Goal: Find contact information: Find contact information

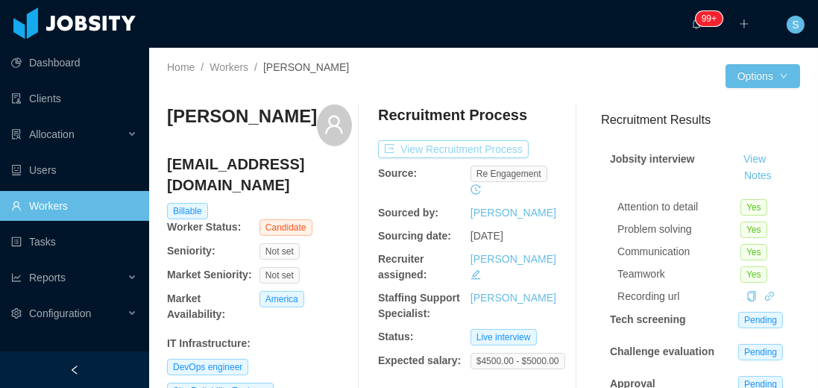
click at [496, 150] on button "View Recruitment Process" at bounding box center [453, 149] width 151 height 18
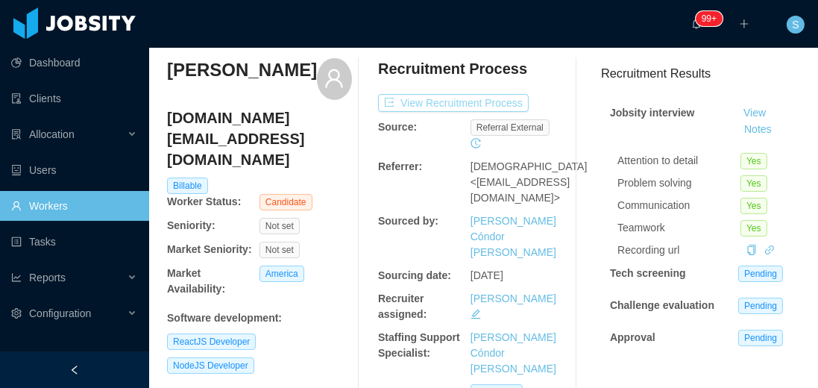
scroll to position [43, 0]
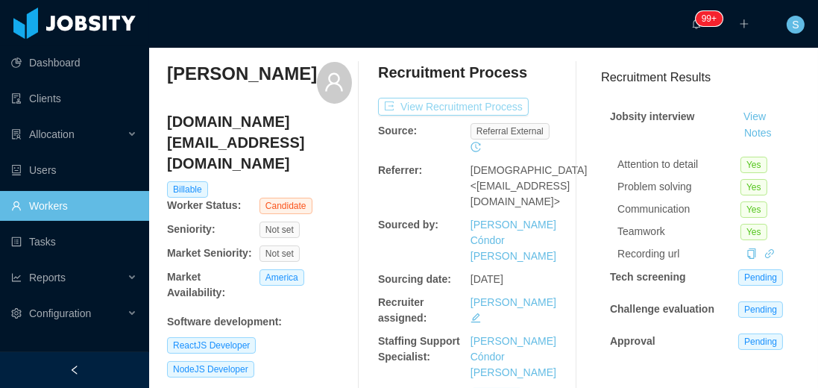
click at [476, 106] on button "View Recruitment Process" at bounding box center [453, 107] width 151 height 18
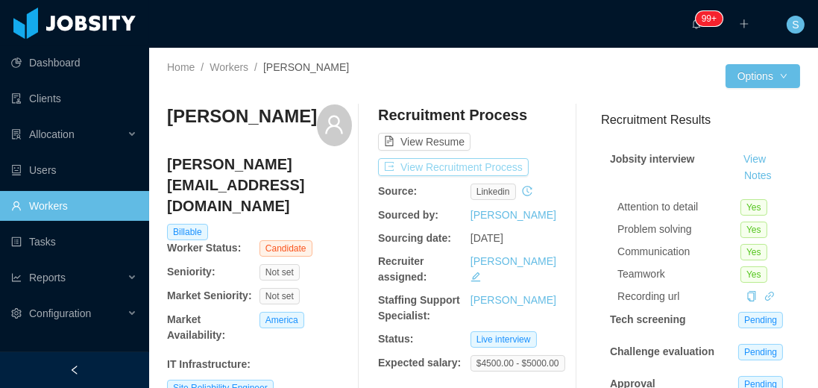
click at [449, 168] on button "View Recruitment Process" at bounding box center [453, 167] width 151 height 18
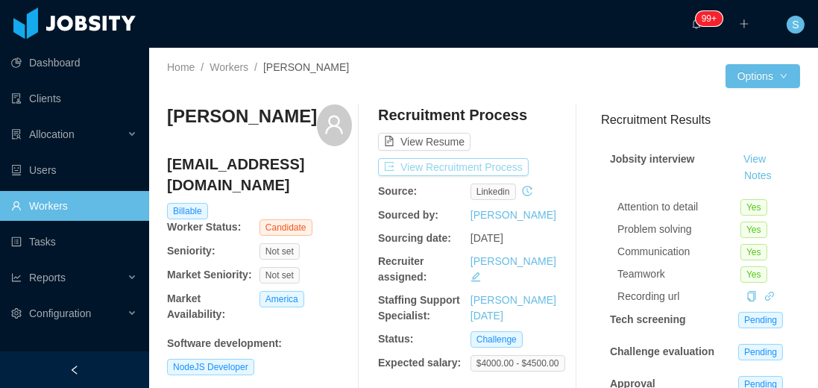
click at [464, 172] on button "View Recruitment Process" at bounding box center [453, 167] width 151 height 18
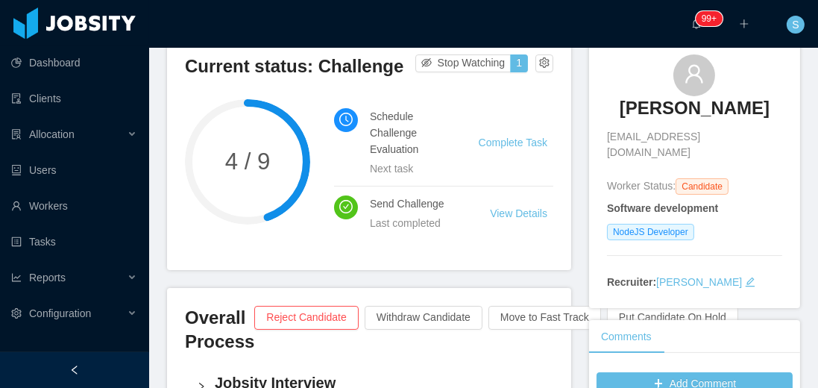
scroll to position [128, 0]
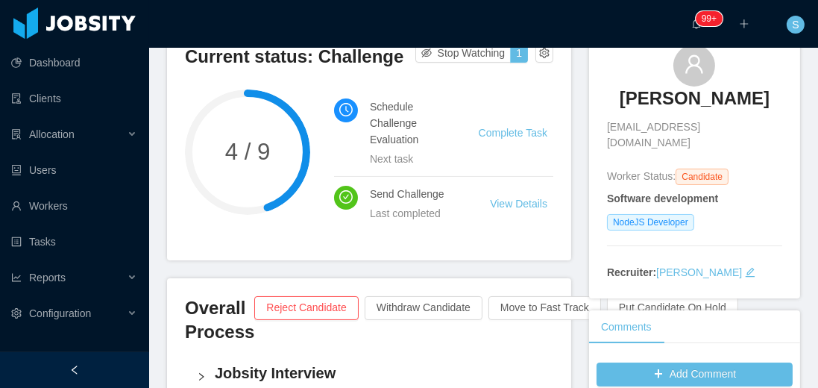
click at [662, 128] on span "alexisguereb@gmail.com" at bounding box center [694, 134] width 175 height 31
copy span "alexisguereb@gmail.com"
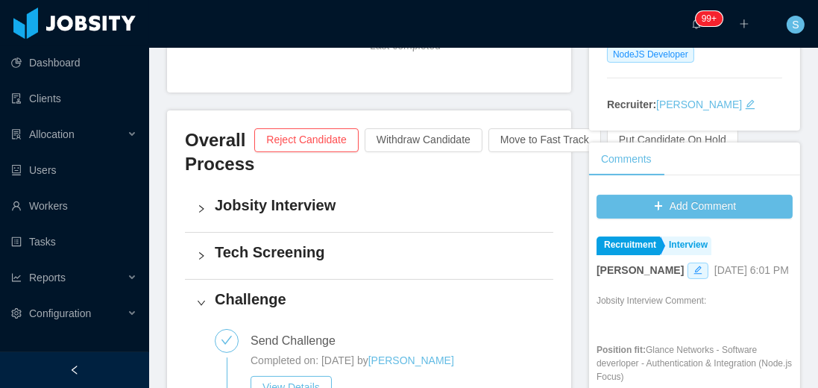
scroll to position [298, 0]
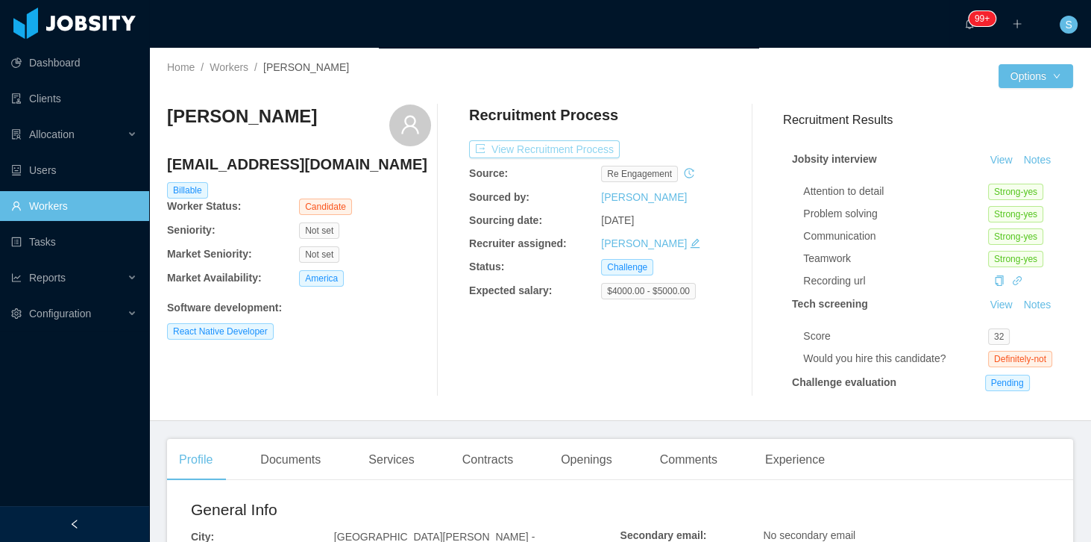
click at [579, 154] on button "View Recruitment Process" at bounding box center [544, 149] width 151 height 18
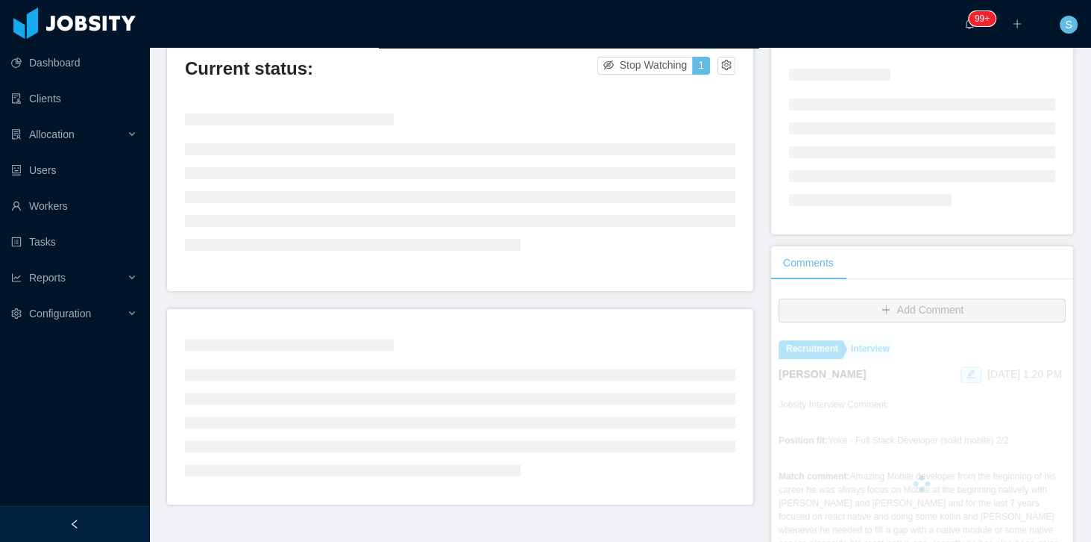
scroll to position [128, 0]
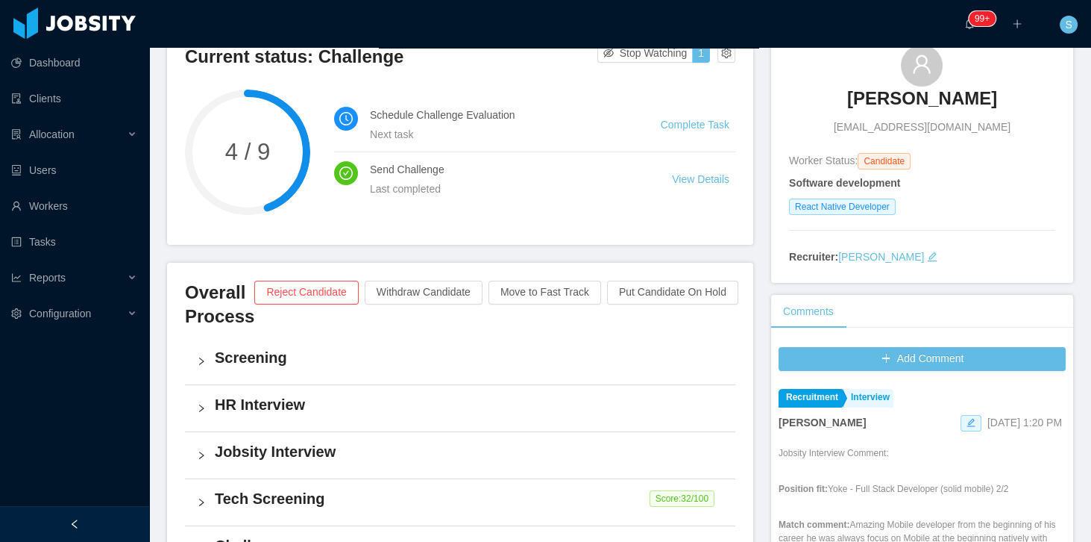
click at [612, 219] on div "Current status: Challenge Stop Watching 1 4 / 9 Schedule Challenge Evaluation N…" at bounding box center [460, 136] width 586 height 218
click at [855, 128] on span "renan.santiagoo@hotmail.com" at bounding box center [922, 127] width 177 height 16
copy span "renan.santiagoo@hotmail.com"
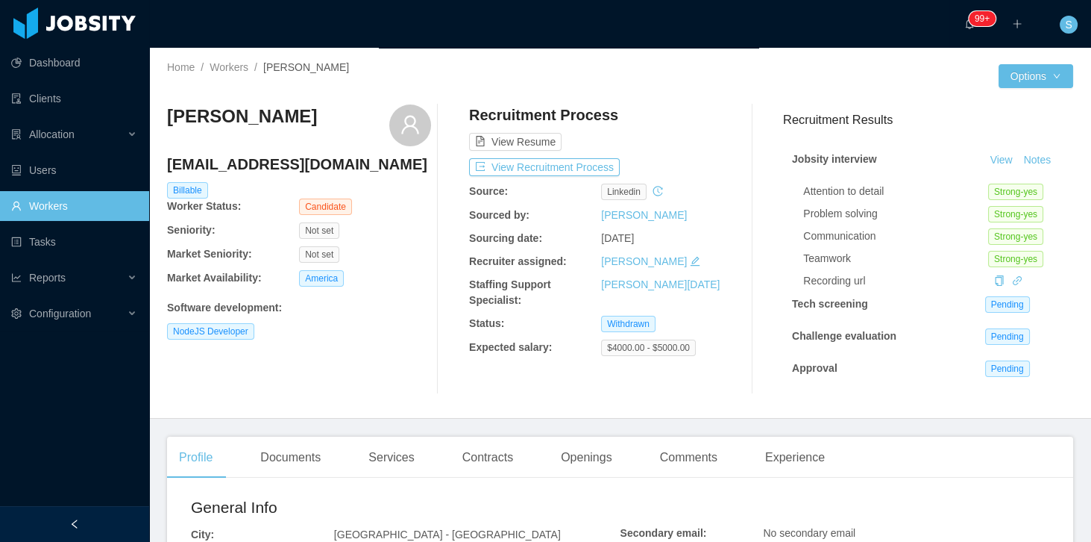
click at [297, 173] on h4 "matheus.la1999@gmail.com" at bounding box center [299, 164] width 264 height 21
copy h4 "matheus.la1999@gmail.com"
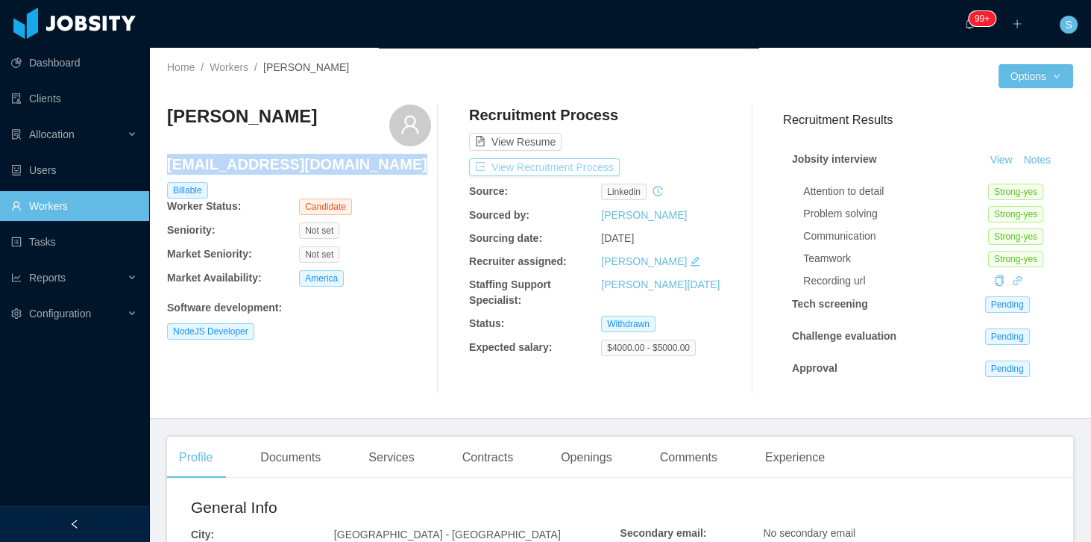
click at [568, 171] on button "View Recruitment Process" at bounding box center [544, 167] width 151 height 18
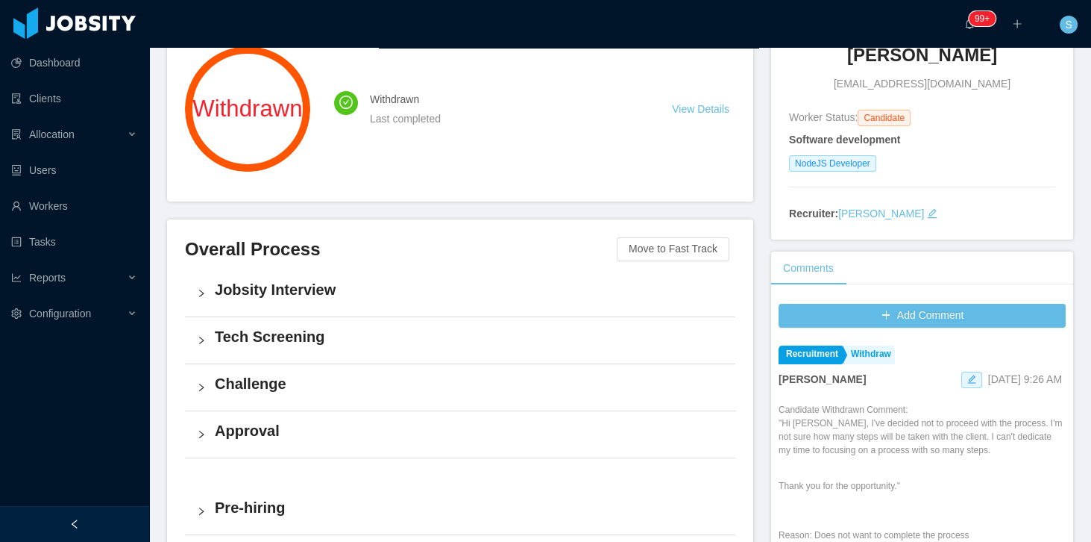
scroll to position [213, 0]
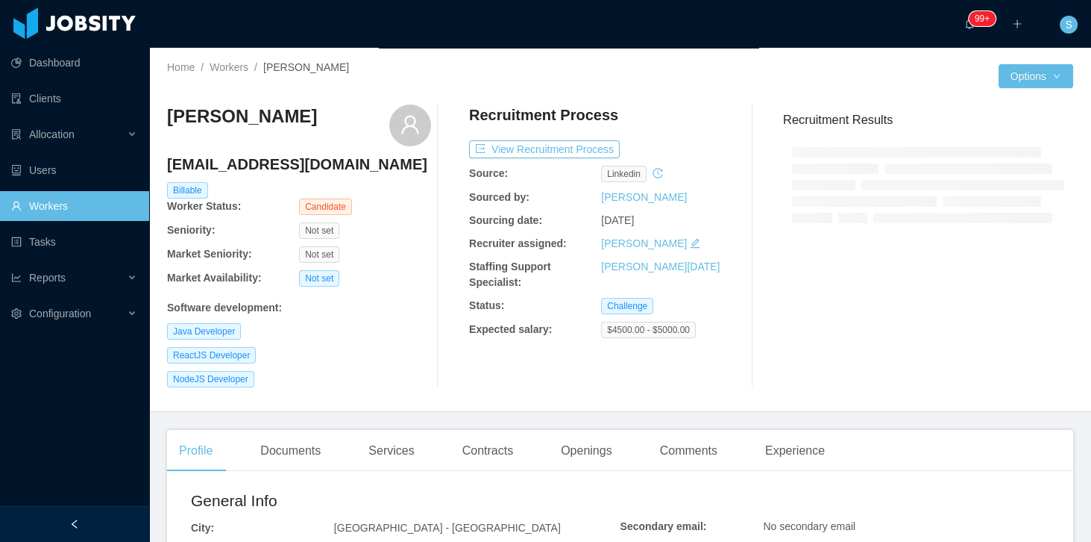
click at [312, 166] on h4 "[EMAIL_ADDRESS][DOMAIN_NAME]" at bounding box center [299, 164] width 264 height 21
click at [312, 166] on h4 "matheusluciox@gmail.com" at bounding box center [299, 164] width 264 height 21
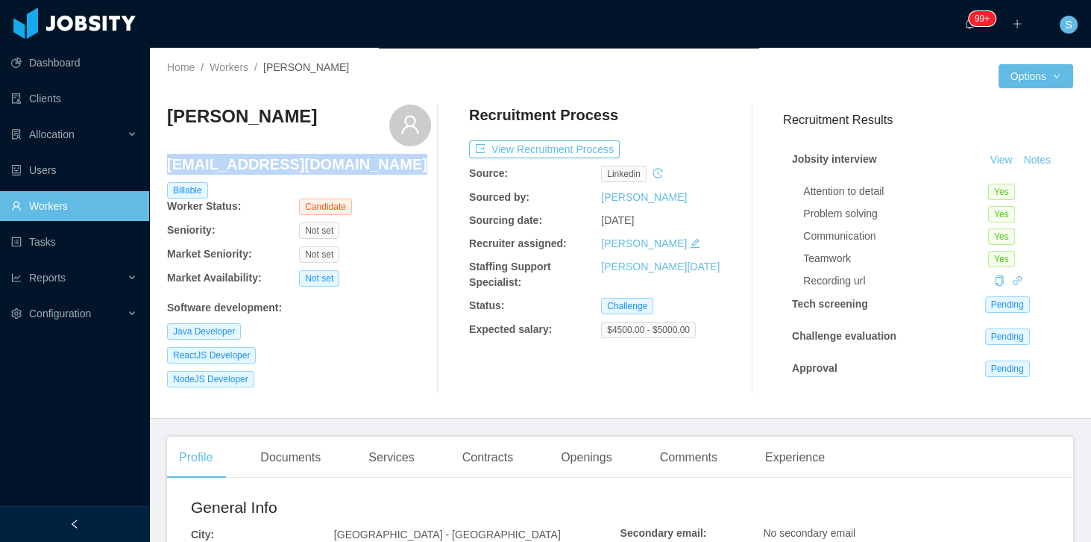
click at [312, 166] on h4 "matheusluciox@gmail.com" at bounding box center [299, 164] width 264 height 21
copy h4 "matheusluciox@gmail.com"
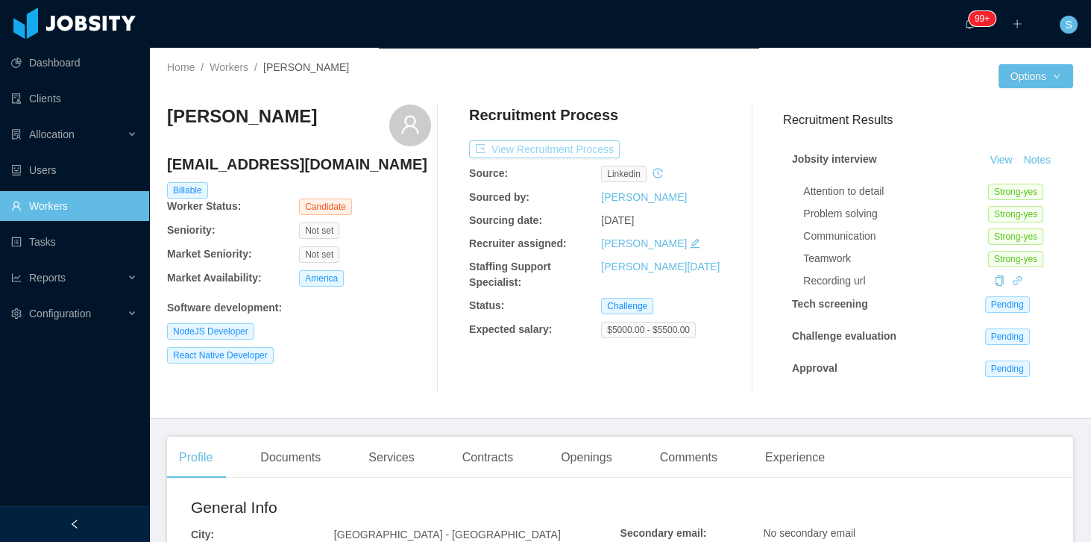
click at [541, 150] on button "View Recruitment Process" at bounding box center [544, 149] width 151 height 18
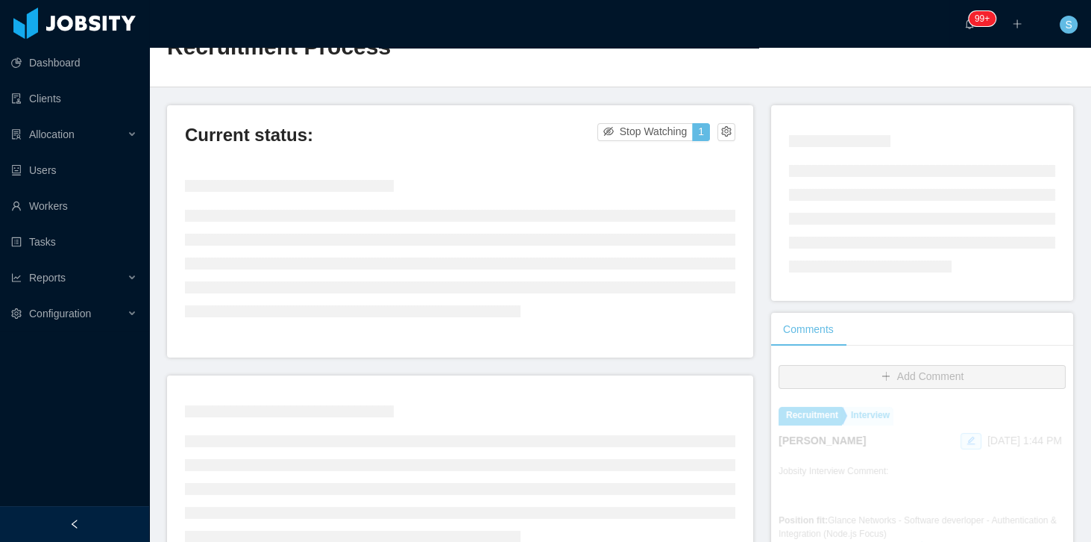
scroll to position [85, 0]
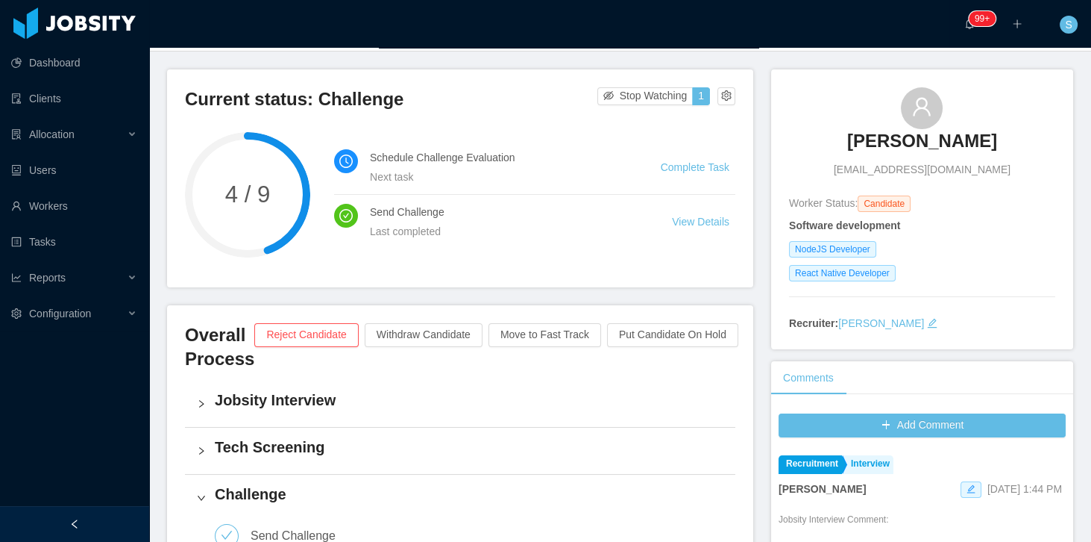
click at [900, 171] on span "[EMAIL_ADDRESS][DOMAIN_NAME]" at bounding box center [922, 170] width 177 height 16
copy span "[EMAIL_ADDRESS][DOMAIN_NAME]"
